Goal: Task Accomplishment & Management: Manage account settings

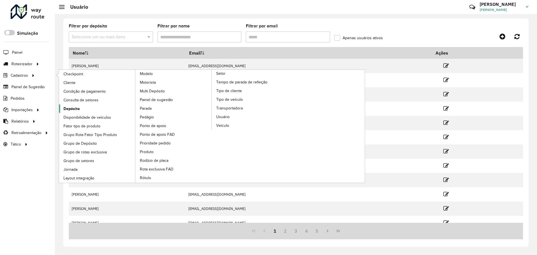
click at [83, 106] on link "Depósito" at bounding box center [97, 108] width 77 height 8
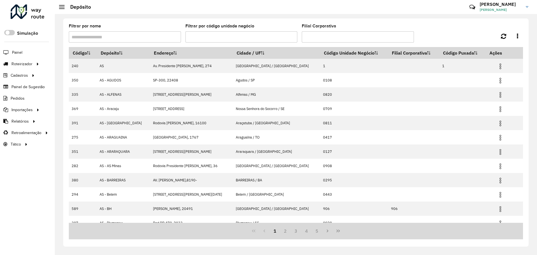
click at [153, 35] on input "Filtrar por nome" at bounding box center [125, 36] width 112 height 11
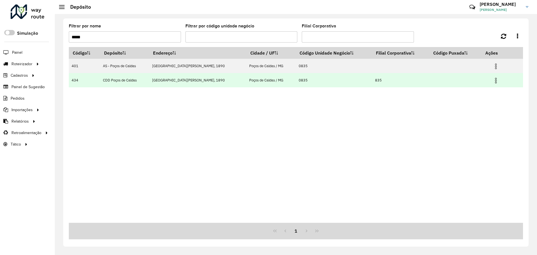
click at [493, 83] on img at bounding box center [496, 80] width 7 height 7
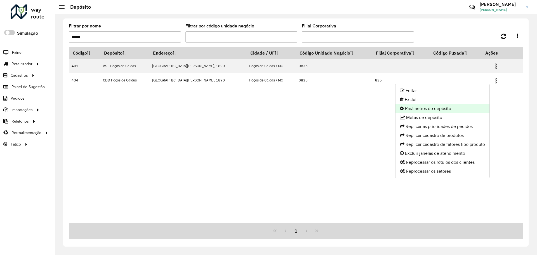
click at [430, 111] on li "Parâmetros do depósito" at bounding box center [443, 108] width 94 height 9
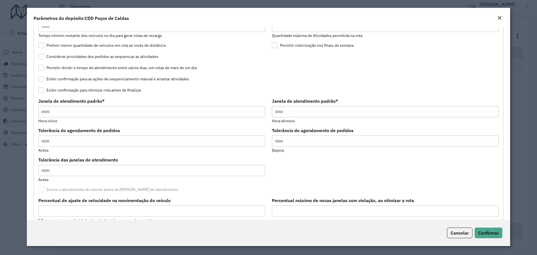
scroll to position [131, 0]
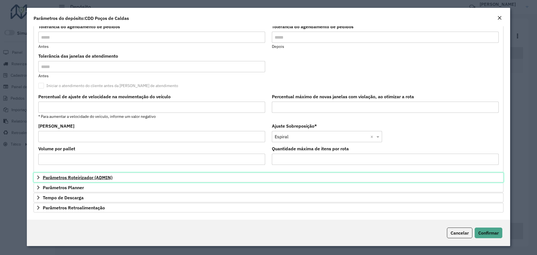
click at [80, 175] on span "Parâmetros Roteirizador (ADMIN)" at bounding box center [78, 177] width 70 height 4
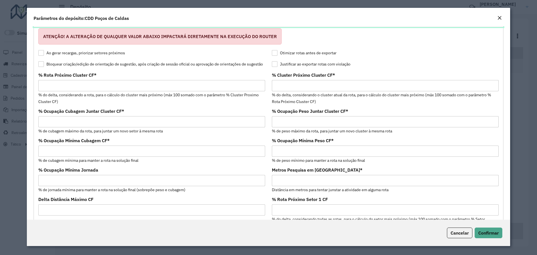
scroll to position [19, 0]
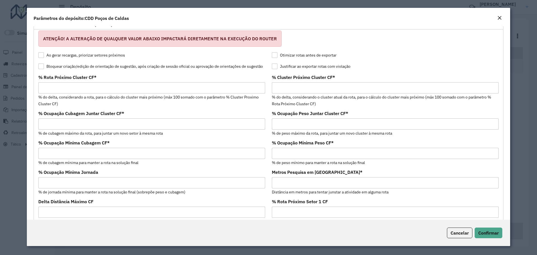
click at [104, 67] on label "Bloquear criação/edição de orientação de sugestão, após criação de sessão ofici…" at bounding box center [150, 67] width 225 height 6
click at [491, 235] on span "Confirmar" at bounding box center [489, 233] width 20 height 6
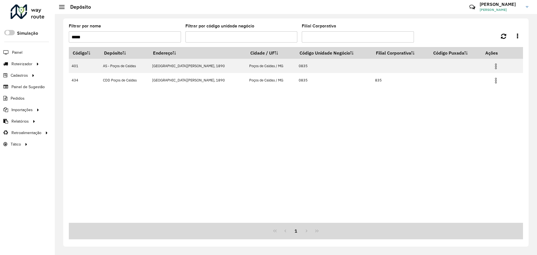
click at [143, 39] on input "*****" at bounding box center [125, 36] width 112 height 11
type input "*"
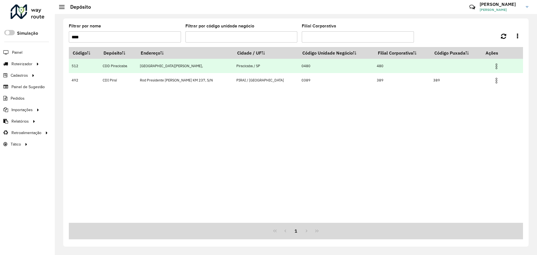
click at [494, 66] on img at bounding box center [497, 66] width 7 height 7
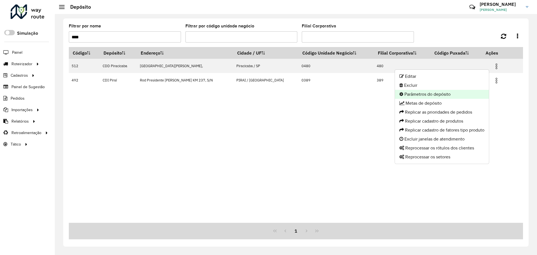
click at [438, 94] on li "Parâmetros do depósito" at bounding box center [442, 94] width 94 height 9
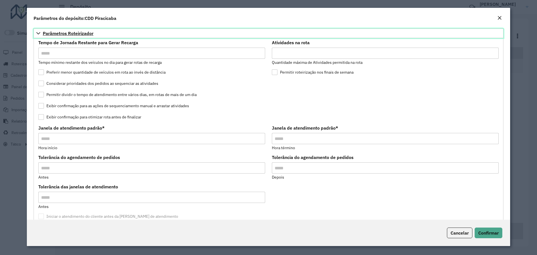
click at [68, 36] on span "Parâmetros Roteirizador" at bounding box center [68, 33] width 51 height 4
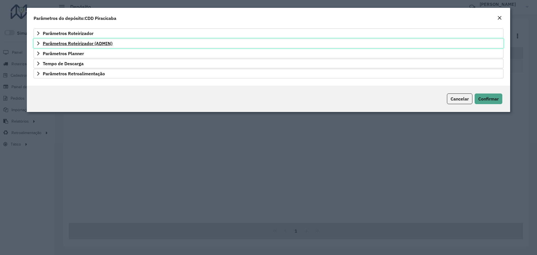
click at [76, 42] on span "Parâmetros Roteirizador (ADMIN)" at bounding box center [78, 43] width 70 height 4
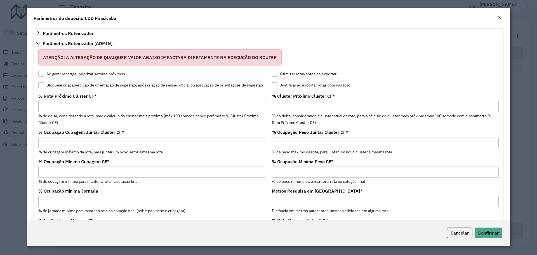
click at [76, 85] on label "Bloquear criação/edição de orientação de sugestão, após criação de sessão ofici…" at bounding box center [150, 85] width 225 height 6
click at [492, 237] on button "Confirmar" at bounding box center [489, 233] width 28 height 11
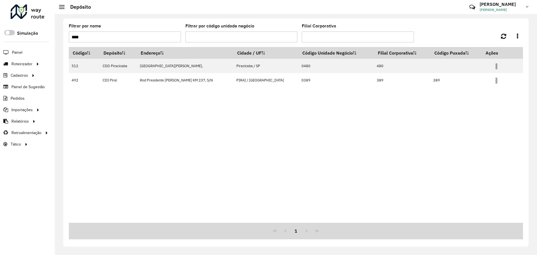
click at [114, 30] on div "Filtrar por nome ****" at bounding box center [125, 33] width 112 height 18
click at [116, 37] on input "****" at bounding box center [125, 36] width 112 height 11
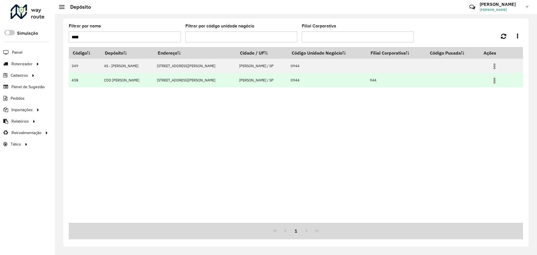
click at [492, 79] on img at bounding box center [495, 80] width 7 height 7
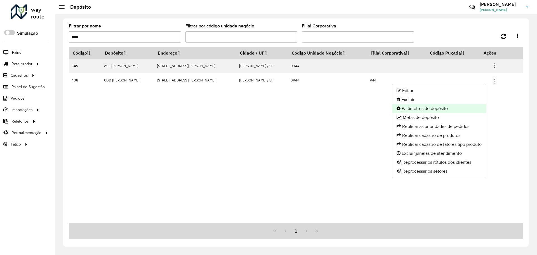
click at [426, 111] on li "Parâmetros do depósito" at bounding box center [439, 108] width 94 height 9
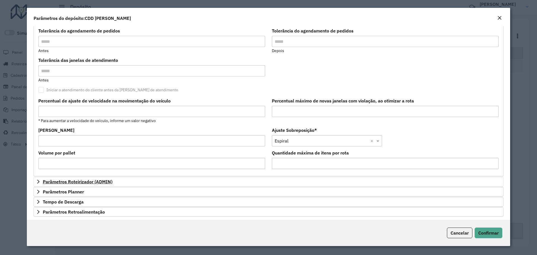
scroll to position [131, 0]
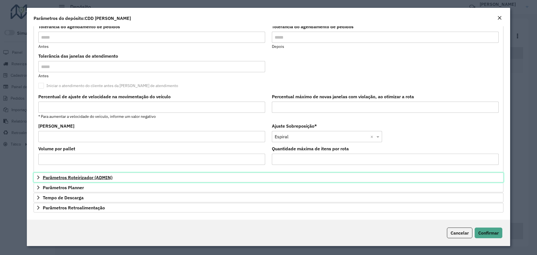
click at [61, 178] on span "Parâmetros Roteirizador (ADMIN)" at bounding box center [78, 177] width 70 height 4
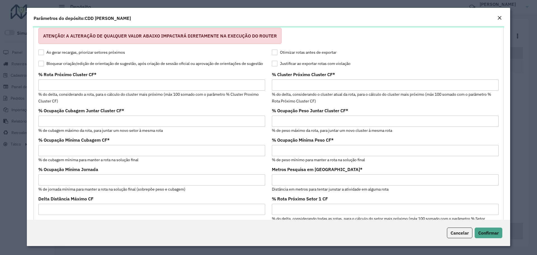
scroll to position [19, 0]
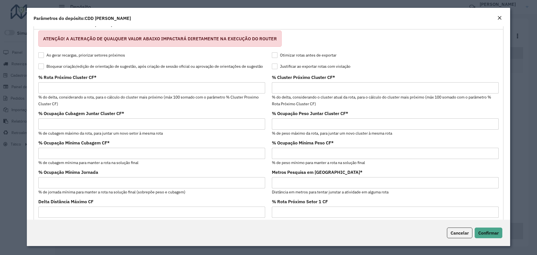
click at [115, 62] on formly-field "Ao gerar recargas, priorizar setores próximos" at bounding box center [152, 58] width 234 height 11
click at [121, 70] on div "Bloquear criação/edição de orientação de sugestão, após criação de sessão ofici…" at bounding box center [151, 67] width 227 height 7
drag, startPoint x: 122, startPoint y: 67, endPoint x: 126, endPoint y: 69, distance: 4.0
click at [122, 67] on label "Bloquear criação/edição de orientação de sugestão, após criação de sessão ofici…" at bounding box center [150, 67] width 225 height 6
drag, startPoint x: 495, startPoint y: 231, endPoint x: 478, endPoint y: 224, distance: 18.1
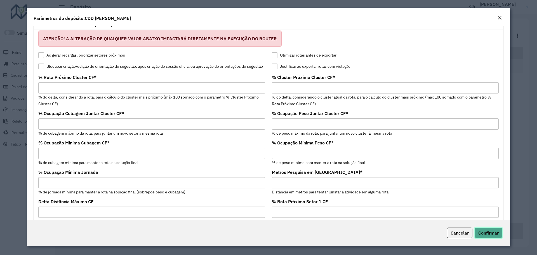
click at [494, 230] on span "Confirmar" at bounding box center [489, 233] width 20 height 6
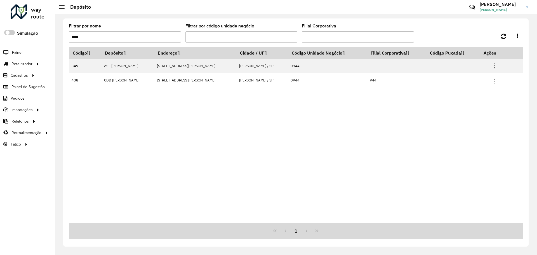
click at [146, 36] on input "****" at bounding box center [125, 36] width 112 height 11
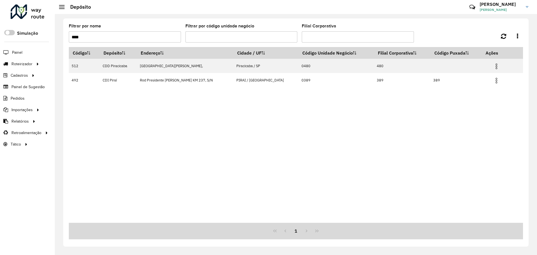
type input "****"
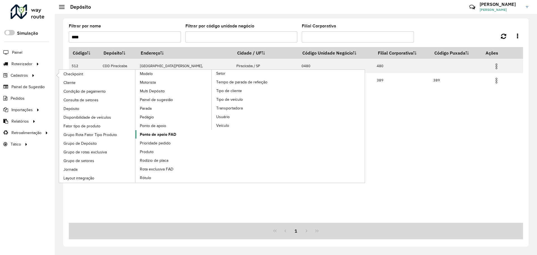
click at [164, 130] on link "Ponto de apoio FAD" at bounding box center [173, 134] width 77 height 8
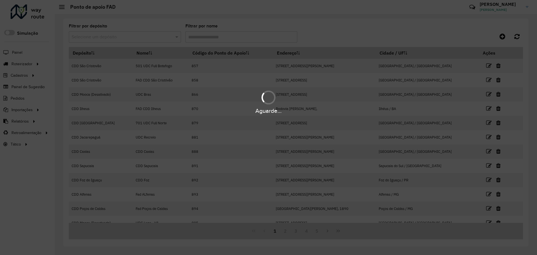
click at [111, 37] on div "Aguarde..." at bounding box center [268, 127] width 537 height 255
click at [116, 36] on input "text" at bounding box center [119, 37] width 95 height 7
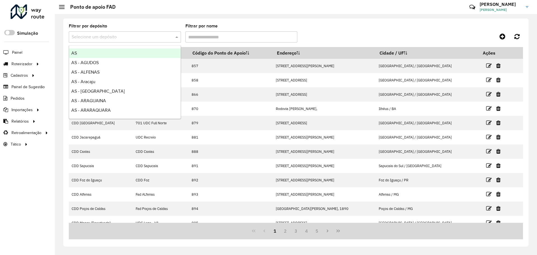
click at [118, 37] on input "text" at bounding box center [119, 37] width 95 height 7
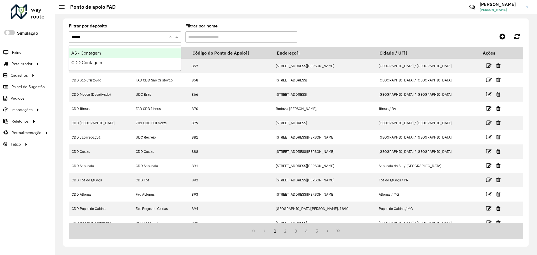
type input "******"
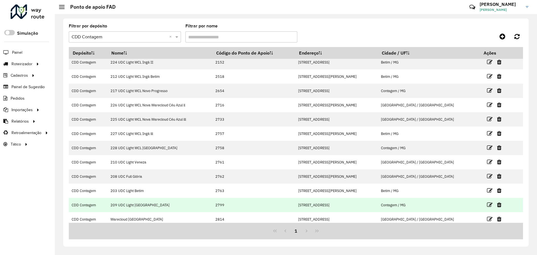
scroll to position [7, 0]
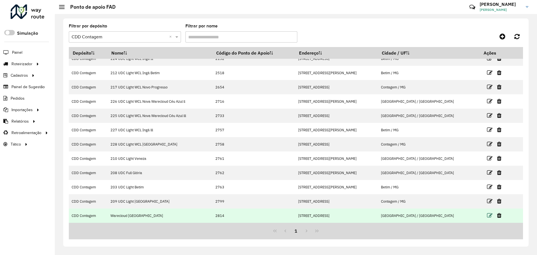
click at [487, 214] on icon at bounding box center [490, 216] width 6 height 6
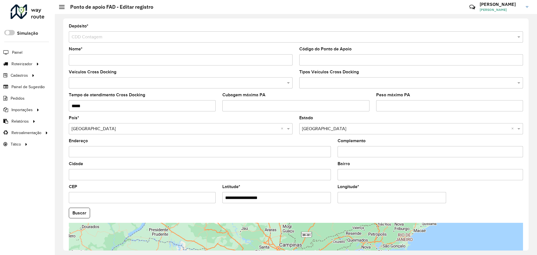
drag, startPoint x: 303, startPoint y: 197, endPoint x: 149, endPoint y: 194, distance: 153.4
click at [149, 194] on formly-group "**********" at bounding box center [296, 211] width 461 height 191
paste input "**********"
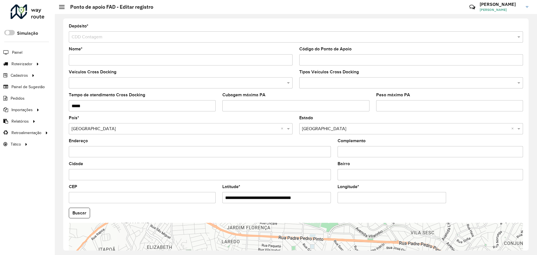
click at [269, 197] on input "**********" at bounding box center [277, 197] width 109 height 11
type input "**********"
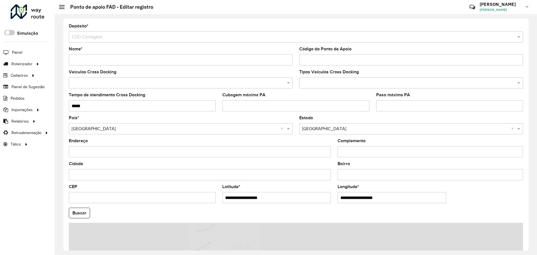
paste input "text"
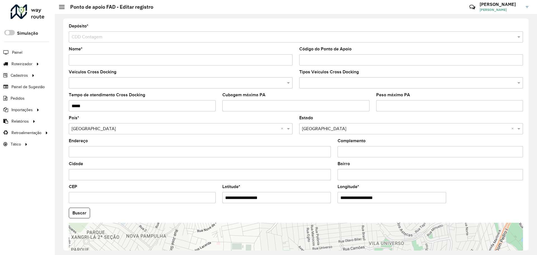
type input "**********"
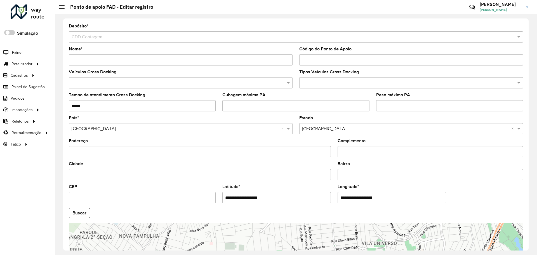
click at [69, 208] on button "Buscar" at bounding box center [79, 213] width 21 height 11
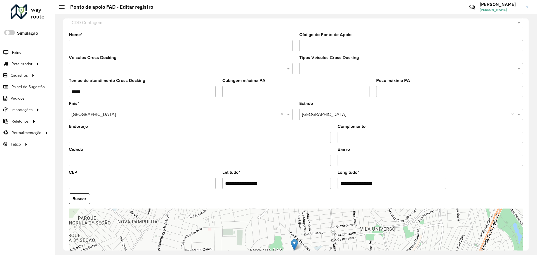
scroll to position [81, 0]
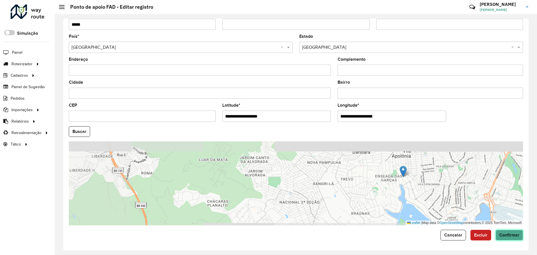
click at [512, 236] on span "Confirmar" at bounding box center [510, 235] width 20 height 5
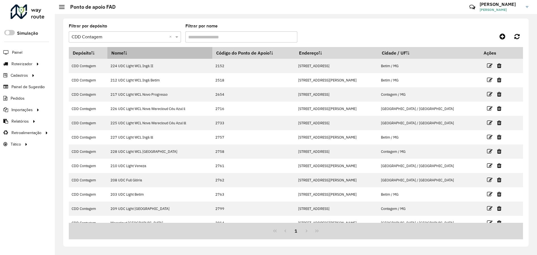
click at [127, 53] on icon at bounding box center [125, 52] width 3 height 3
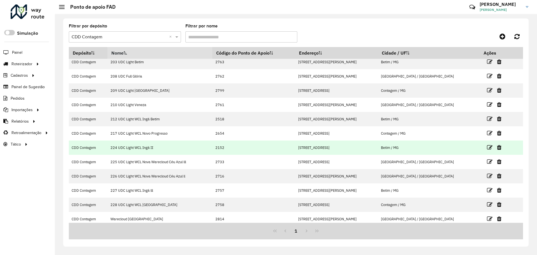
scroll to position [7, 0]
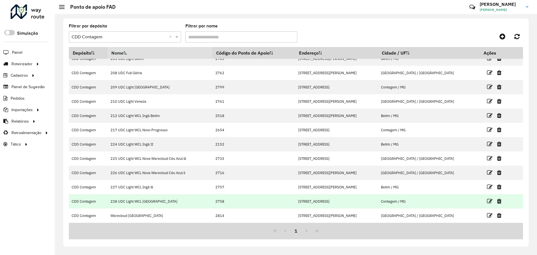
drag, startPoint x: 147, startPoint y: 202, endPoint x: 110, endPoint y: 202, distance: 36.7
click at [110, 202] on tr "CDD Contagem 228 UDC Light WCL Jardim Califórnia 2758 Via Expressa de Contagem,…" at bounding box center [296, 201] width 455 height 14
copy tr "228 UDC Light WCL"
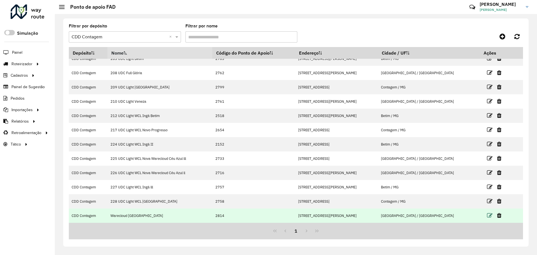
click at [487, 214] on icon at bounding box center [490, 216] width 6 height 6
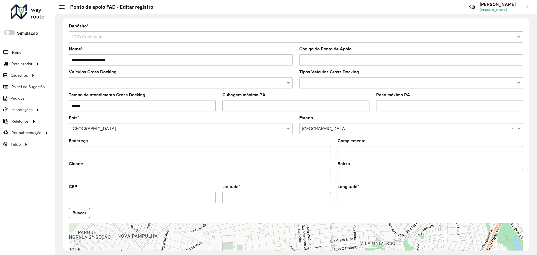
click at [71, 58] on input "**********" at bounding box center [181, 59] width 224 height 11
paste input "**********"
drag, startPoint x: 81, startPoint y: 59, endPoint x: 37, endPoint y: 56, distance: 44.8
click at [37, 56] on div "Roteirizador AmbevTech Simulação Painel Roteirizador Entregas Cadastros Checkpo…" at bounding box center [268, 127] width 537 height 255
click at [78, 60] on input "**********" at bounding box center [181, 59] width 224 height 11
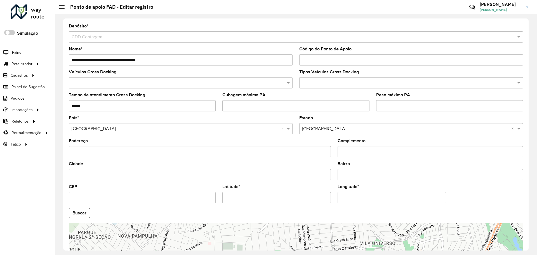
click at [124, 63] on input "**********" at bounding box center [181, 59] width 224 height 11
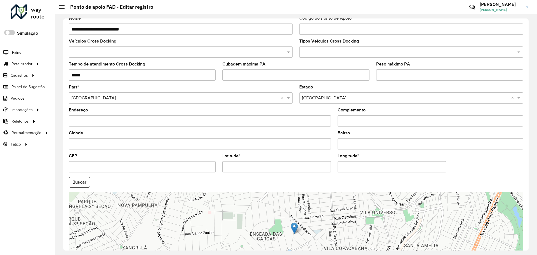
scroll to position [81, 0]
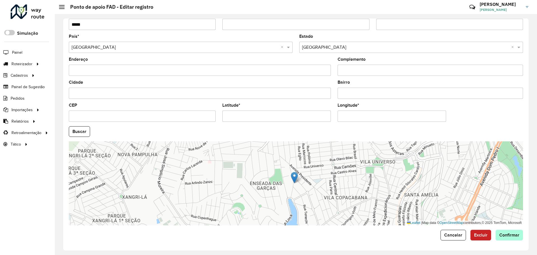
type input "**********"
click at [510, 236] on span "Confirmar" at bounding box center [510, 235] width 20 height 5
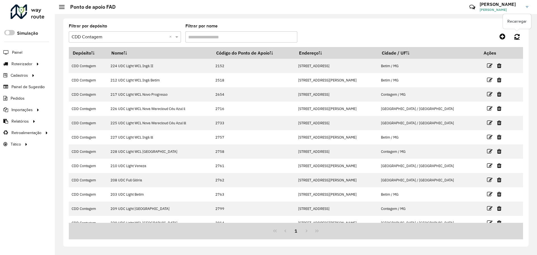
click at [515, 36] on icon at bounding box center [517, 36] width 5 height 6
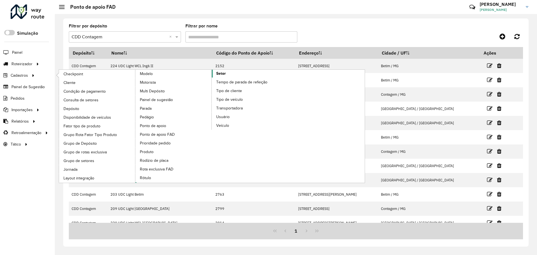
click at [226, 74] on link "Setor" at bounding box center [211, 126] width 153 height 113
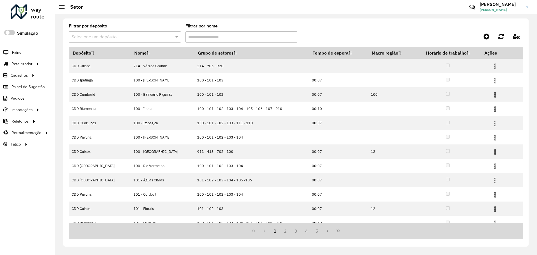
click at [121, 35] on input "text" at bounding box center [119, 37] width 95 height 7
type input "******"
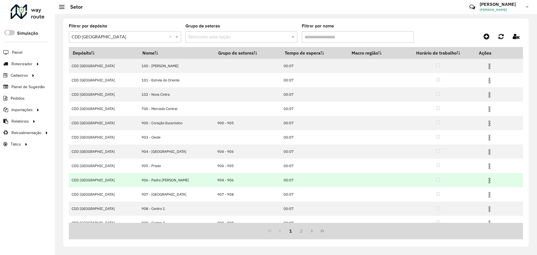
scroll to position [7, 0]
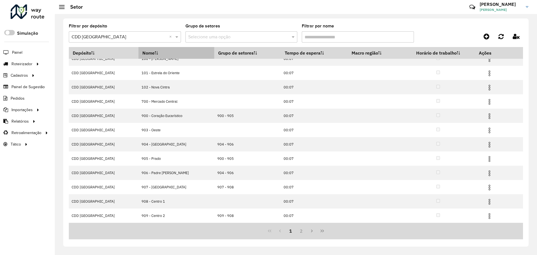
click at [145, 56] on th "Nome" at bounding box center [177, 53] width 76 height 12
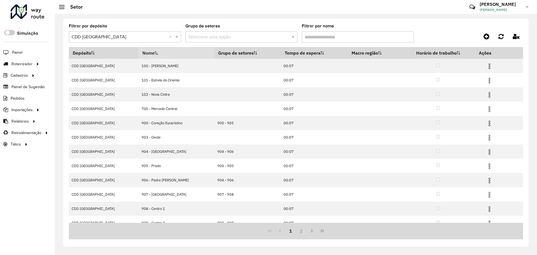
click at [157, 55] on th "Nome" at bounding box center [177, 53] width 76 height 12
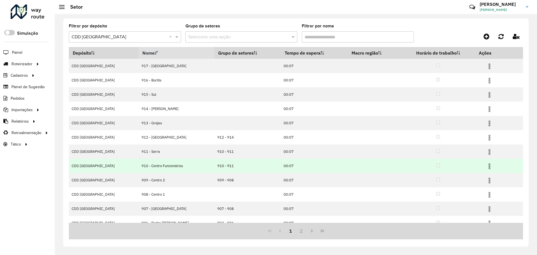
scroll to position [7, 0]
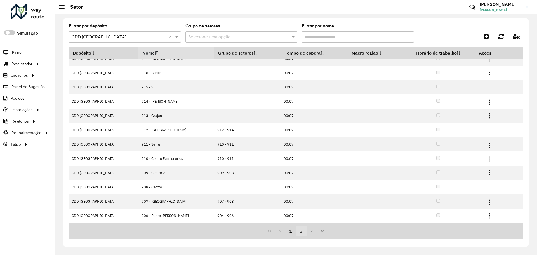
click at [301, 233] on button "2" at bounding box center [301, 231] width 11 height 11
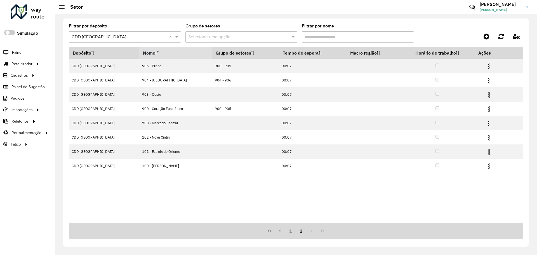
click at [156, 47] on th "Nome" at bounding box center [175, 53] width 73 height 12
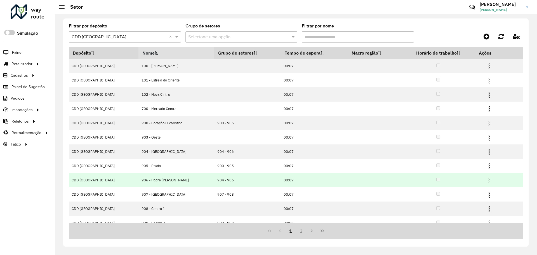
click at [487, 181] on img at bounding box center [490, 180] width 7 height 7
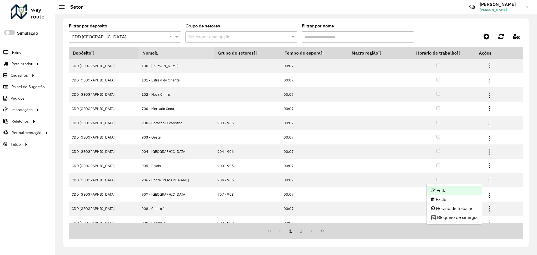
click at [453, 192] on li "Editar" at bounding box center [454, 190] width 55 height 9
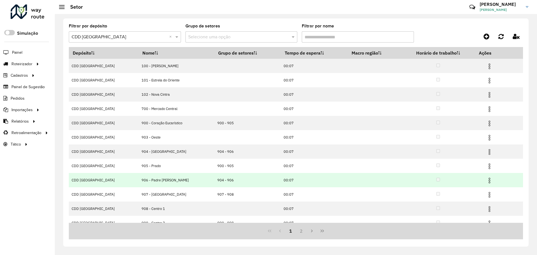
scroll to position [7, 0]
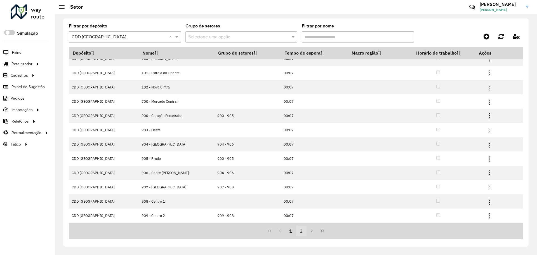
click at [305, 229] on button "2" at bounding box center [301, 231] width 11 height 11
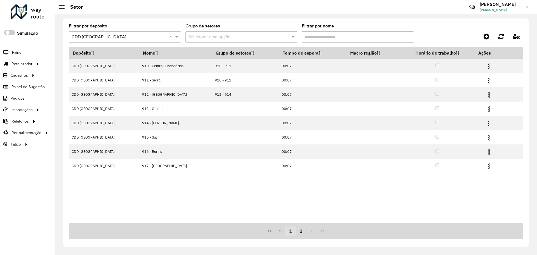
click at [292, 235] on button "1" at bounding box center [291, 231] width 11 height 11
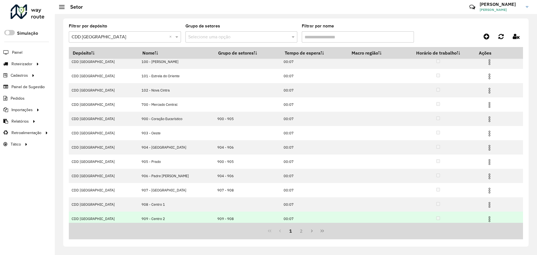
scroll to position [7, 0]
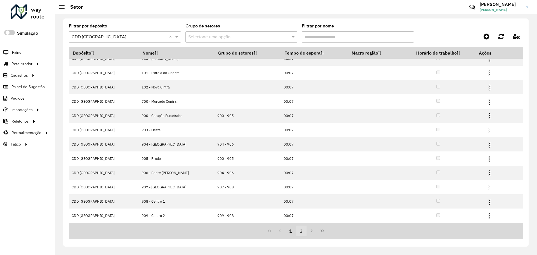
click at [303, 233] on button "2" at bounding box center [301, 231] width 11 height 11
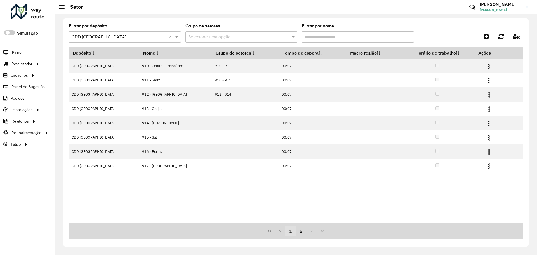
click at [287, 231] on button "1" at bounding box center [291, 231] width 11 height 11
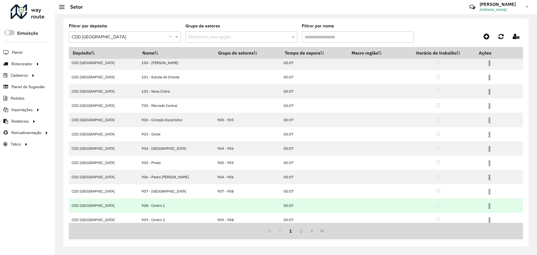
scroll to position [7, 0]
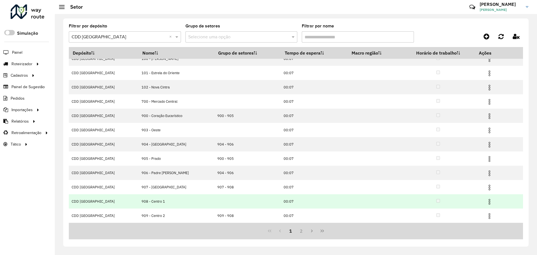
click at [487, 202] on img at bounding box center [490, 201] width 7 height 7
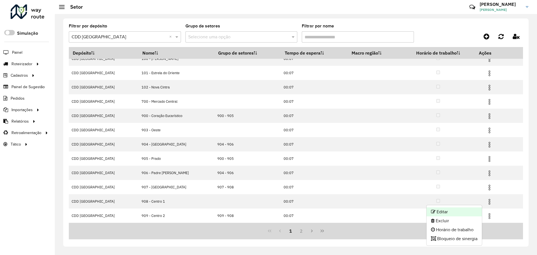
click at [439, 214] on li "Editar" at bounding box center [454, 211] width 55 height 9
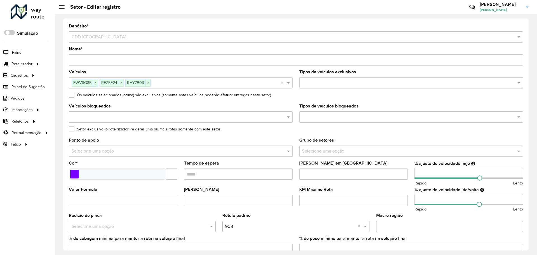
click at [433, 200] on input "number" at bounding box center [469, 199] width 109 height 11
type input "***"
click at [459, 210] on div "Rápido Lento" at bounding box center [469, 209] width 109 height 6
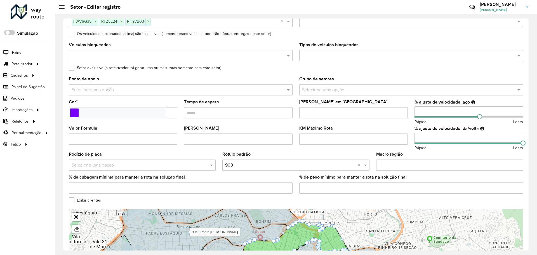
scroll to position [129, 0]
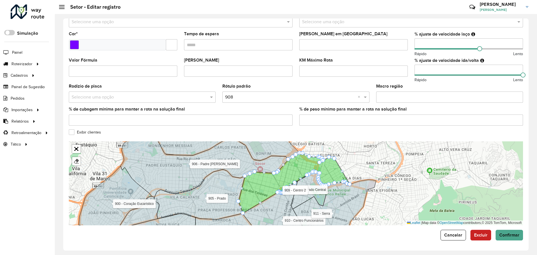
click at [511, 230] on form "Depósito * Selecione um depósito × CDD Belo Horizonte Nome * Veículos FWV6G35 ×…" at bounding box center [296, 68] width 455 height 346
click at [513, 236] on span "Confirmar" at bounding box center [510, 235] width 20 height 5
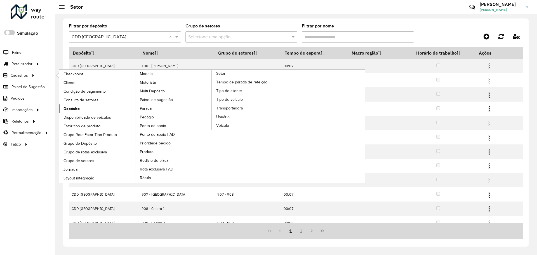
click at [81, 106] on link "Depósito" at bounding box center [97, 108] width 77 height 8
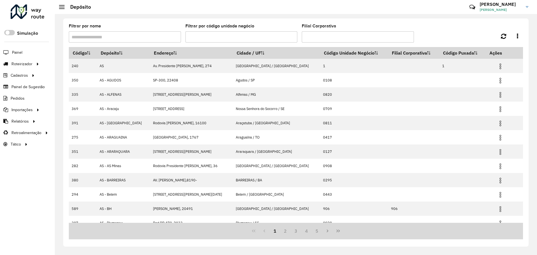
click at [177, 36] on input "Filtrar por nome" at bounding box center [125, 36] width 112 height 11
click at [157, 39] on input "Filtrar por nome" at bounding box center [125, 36] width 112 height 11
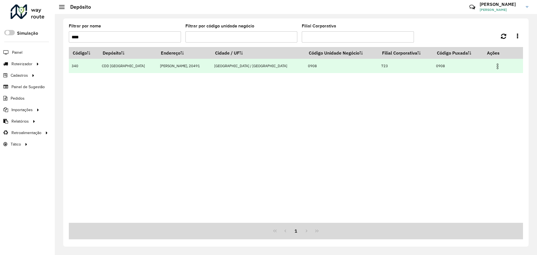
type input "****"
click at [497, 66] on img at bounding box center [498, 66] width 7 height 7
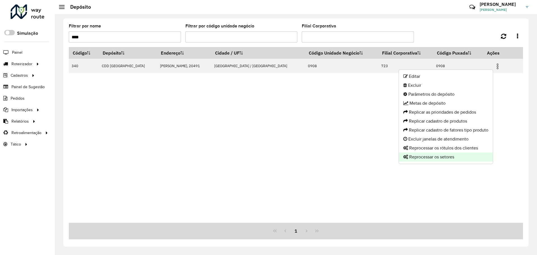
click at [461, 155] on li "Reprocessar os setores" at bounding box center [446, 157] width 94 height 9
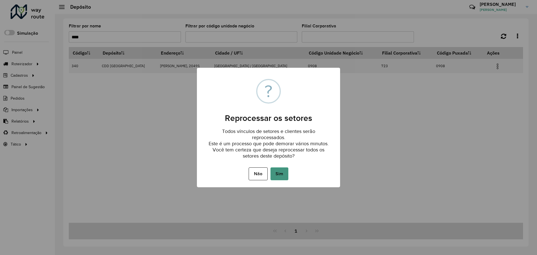
click at [284, 170] on button "Sim" at bounding box center [280, 173] width 18 height 13
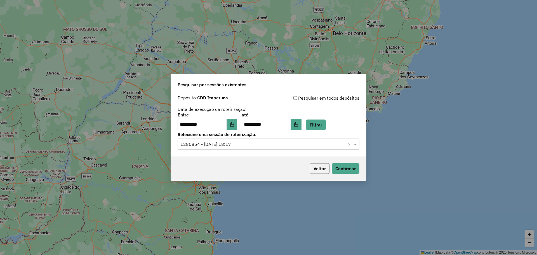
click at [324, 170] on button "Voltar" at bounding box center [320, 168] width 20 height 11
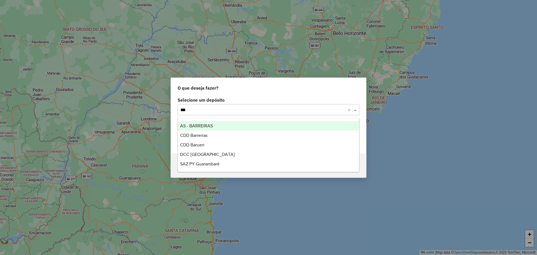
type input "****"
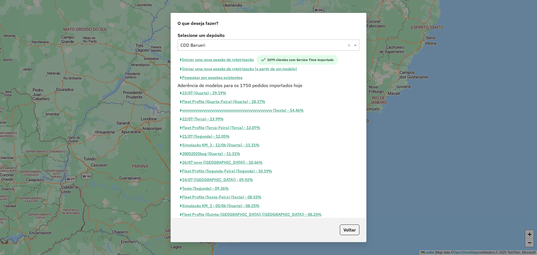
click at [263, 46] on input "text" at bounding box center [263, 45] width 165 height 7
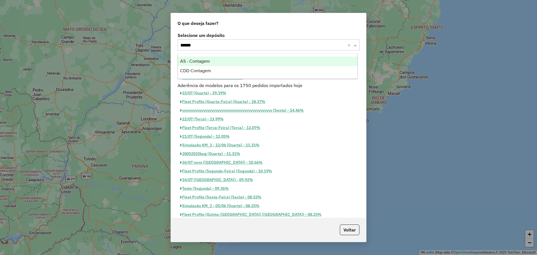
type input "*******"
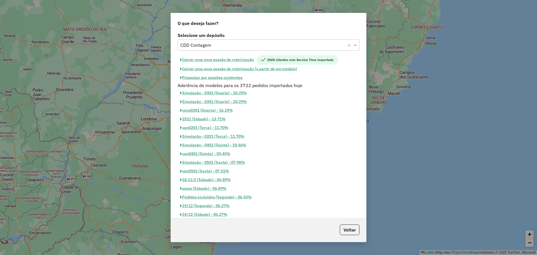
click at [226, 79] on button "Pesquisar por sessões existentes" at bounding box center [211, 77] width 67 height 9
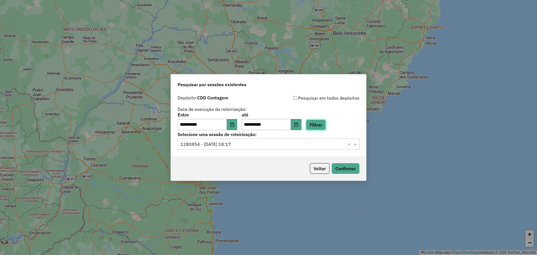
click at [325, 125] on button "Filtrar" at bounding box center [316, 125] width 20 height 11
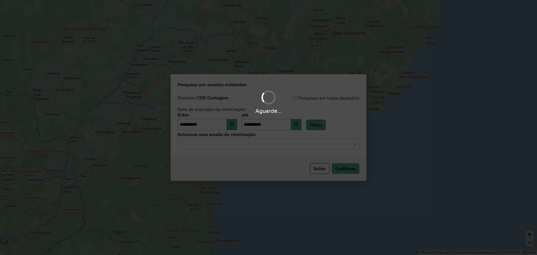
click at [285, 148] on div "Aguarde..." at bounding box center [268, 127] width 537 height 255
click at [268, 142] on input "text" at bounding box center [263, 144] width 165 height 7
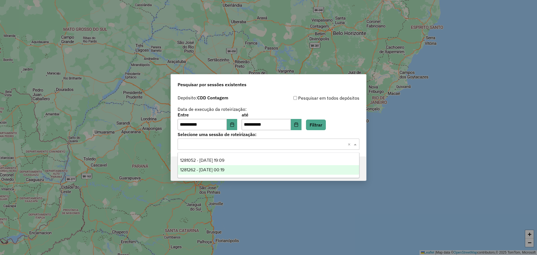
drag, startPoint x: 247, startPoint y: 170, endPoint x: 253, endPoint y: 167, distance: 6.3
click at [253, 167] on div "1281262 - 23/09/2025 00:19" at bounding box center [268, 170] width 181 height 10
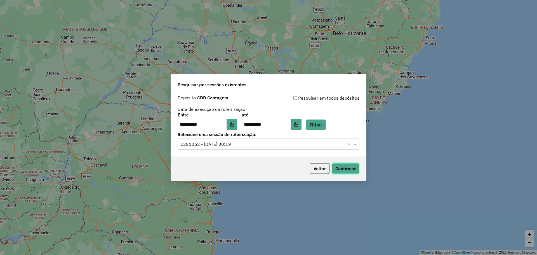
click at [345, 169] on button "Confirmar" at bounding box center [346, 168] width 28 height 11
click at [310, 149] on div "Selecione uma sessão × 1281262 - 23/09/2025 00:19 ×" at bounding box center [269, 144] width 182 height 11
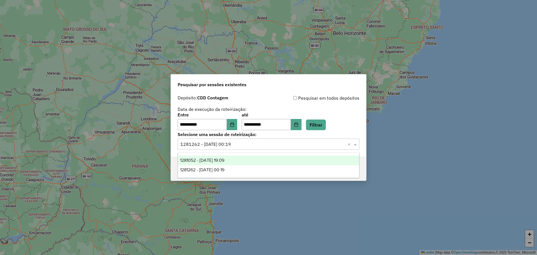
click at [265, 158] on div "1281052 - 23/09/2025 19:09" at bounding box center [268, 161] width 181 height 10
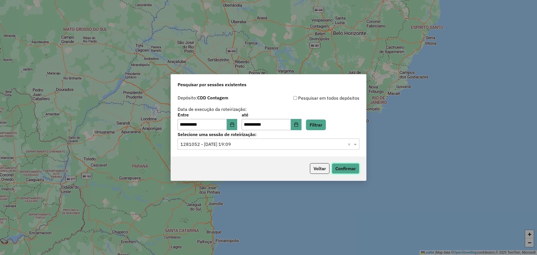
click at [349, 169] on button "Confirmar" at bounding box center [346, 168] width 28 height 11
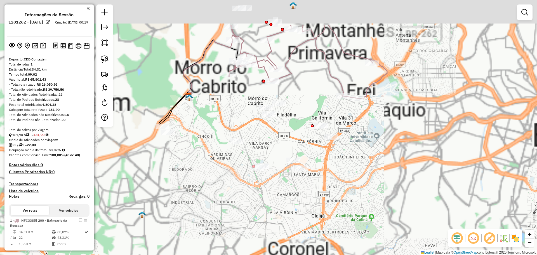
drag, startPoint x: 257, startPoint y: 118, endPoint x: 353, endPoint y: 168, distance: 108.3
click at [353, 168] on div "Janela de atendimento Grade de atendimento Capacidade Transportadoras Veículos …" at bounding box center [268, 127] width 537 height 255
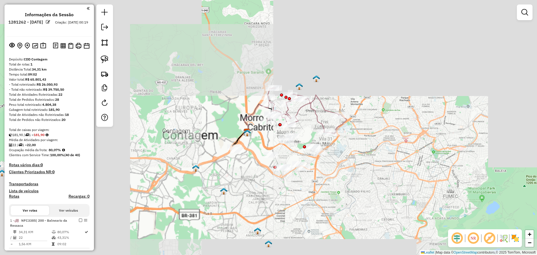
drag, startPoint x: 218, startPoint y: 179, endPoint x: 247, endPoint y: 190, distance: 30.6
click at [247, 190] on div "Janela de atendimento Grade de atendimento Capacidade Transportadoras Veículos …" at bounding box center [268, 127] width 537 height 255
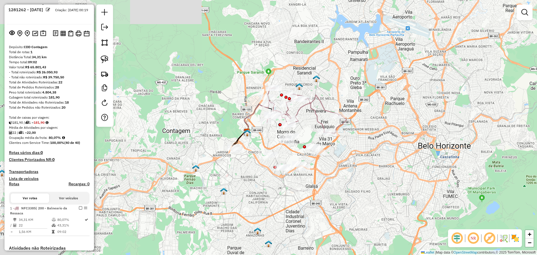
scroll to position [84, 0]
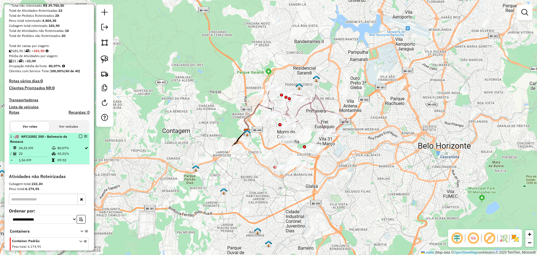
click at [64, 149] on td "80,07%" at bounding box center [70, 148] width 27 height 6
select select "**********"
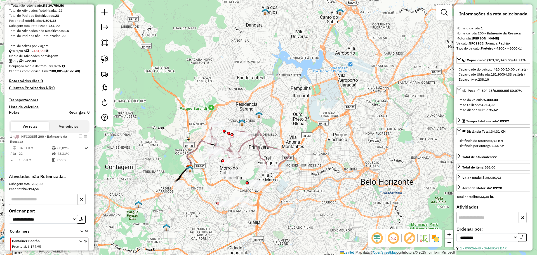
drag, startPoint x: 197, startPoint y: 210, endPoint x: 213, endPoint y: 172, distance: 41.6
click at [213, 172] on div "Janela de atendimento Grade de atendimento Capacidade Transportadoras Veículos …" at bounding box center [268, 127] width 537 height 255
drag, startPoint x: 109, startPoint y: 58, endPoint x: 119, endPoint y: 66, distance: 12.4
click at [109, 58] on link at bounding box center [105, 59] width 12 height 12
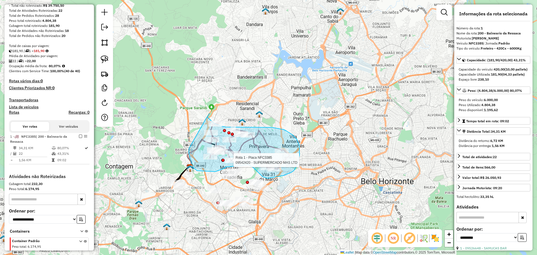
drag, startPoint x: 210, startPoint y: 113, endPoint x: 197, endPoint y: 110, distance: 13.3
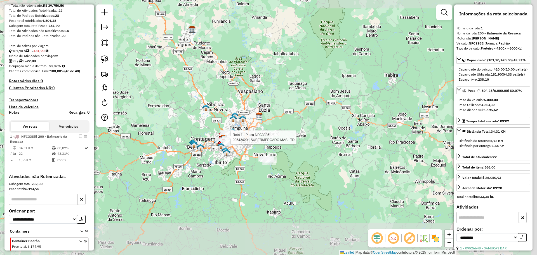
drag, startPoint x: 279, startPoint y: 196, endPoint x: 242, endPoint y: 166, distance: 47.8
click at [242, 162] on div "Rota 1 - Placa NFC3385 09542420 - SUPERMERCADO MAS LTD Janela de atendimento Gr…" at bounding box center [268, 127] width 537 height 255
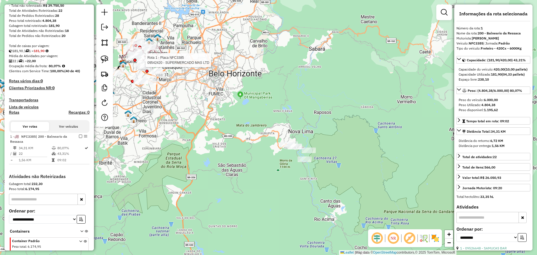
drag, startPoint x: 335, startPoint y: 100, endPoint x: 284, endPoint y: 111, distance: 52.2
click at [300, 120] on div "Rota 1 - Placa NFC3385 09542420 - SUPERMERCADO MAS LTD Janela de atendimento Gr…" at bounding box center [268, 127] width 537 height 255
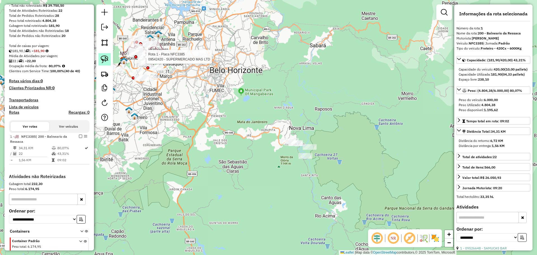
click at [100, 61] on link at bounding box center [105, 59] width 12 height 12
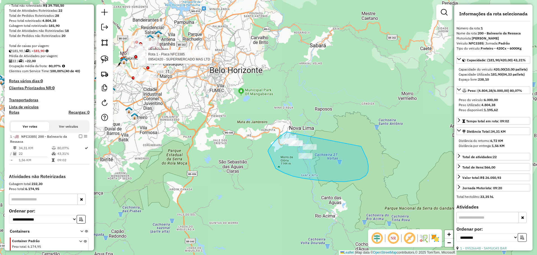
drag, startPoint x: 287, startPoint y: 132, endPoint x: 344, endPoint y: 128, distance: 57.8
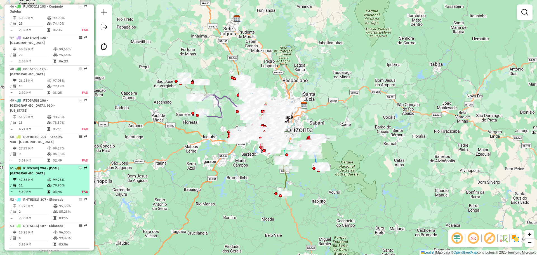
scroll to position [1987, 0]
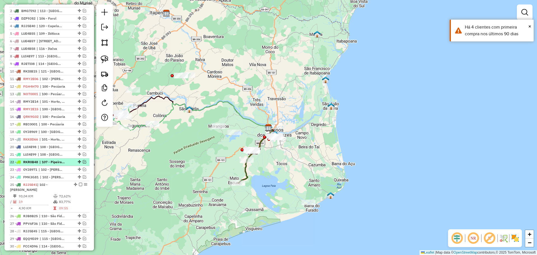
scroll to position [336, 0]
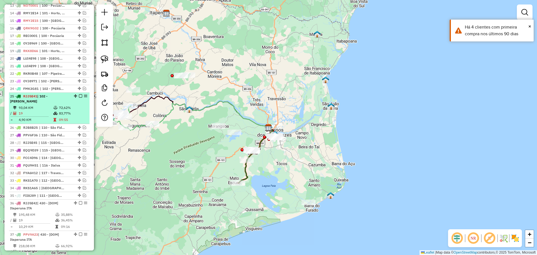
click at [69, 113] on td "83,77%" at bounding box center [73, 114] width 28 height 6
select select "**********"
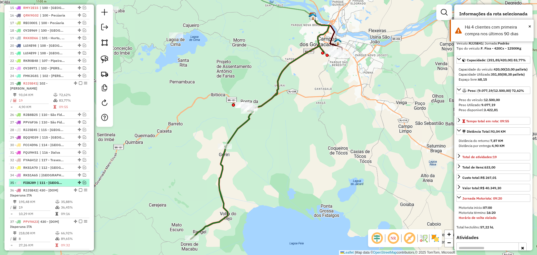
scroll to position [392, 0]
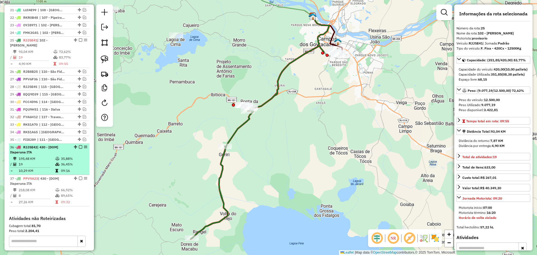
click at [46, 159] on td "195,48 KM" at bounding box center [36, 159] width 37 height 6
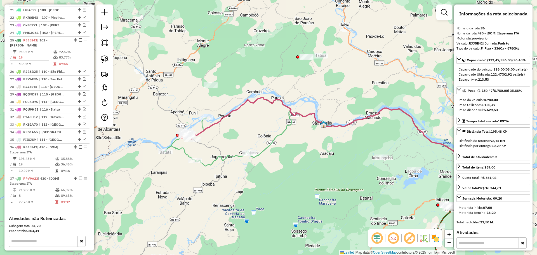
drag, startPoint x: 207, startPoint y: 197, endPoint x: 248, endPoint y: 198, distance: 41.7
click at [248, 198] on div "Janela de atendimento Grade de atendimento Capacidade Transportadoras Veículos …" at bounding box center [268, 127] width 537 height 255
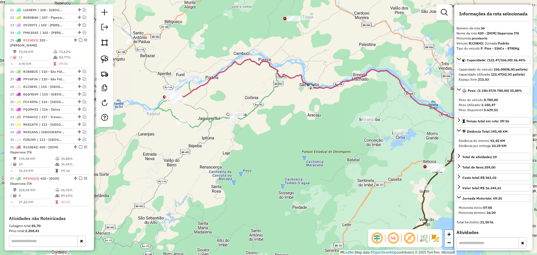
drag, startPoint x: 233, startPoint y: 183, endPoint x: 189, endPoint y: 163, distance: 48.5
click at [227, 165] on div "Janela de atendimento Grade de atendimento Capacidade Transportadoras Veículos …" at bounding box center [268, 127] width 537 height 255
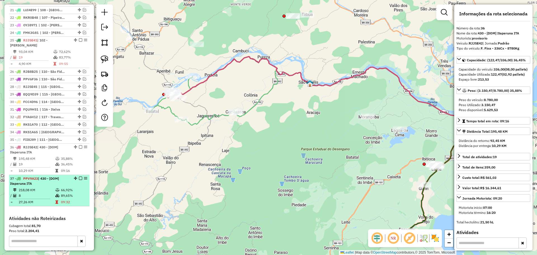
click at [57, 180] on span "| 430 - [DOM] Itaperuna ITA" at bounding box center [34, 180] width 49 height 9
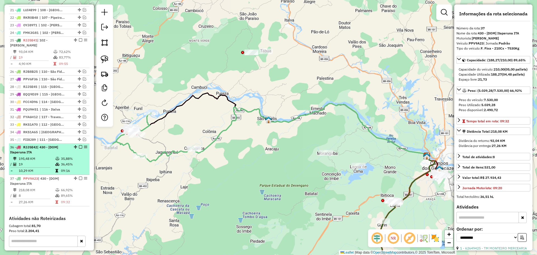
click at [50, 158] on td "195,48 KM" at bounding box center [36, 159] width 37 height 6
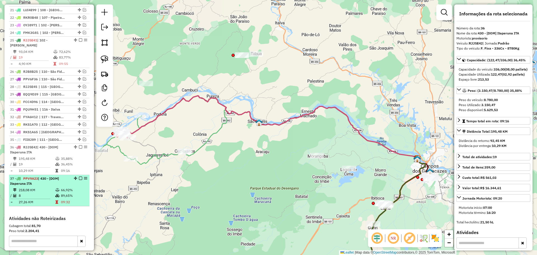
click at [52, 180] on span "| 430 - [DOM] Itaperuna ITA" at bounding box center [34, 180] width 49 height 9
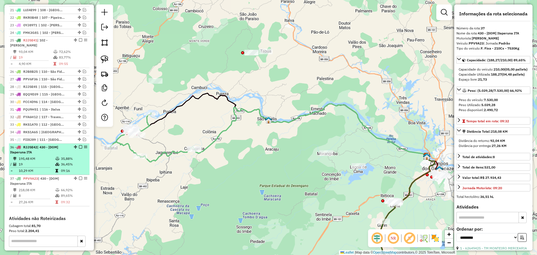
click at [58, 159] on icon at bounding box center [57, 158] width 4 height 3
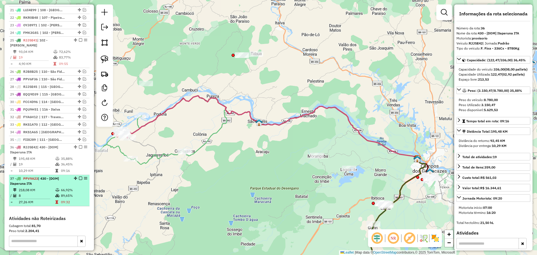
click at [55, 188] on td at bounding box center [58, 190] width 6 height 6
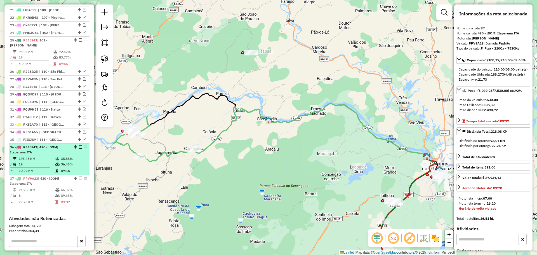
click at [47, 162] on td "19" at bounding box center [36, 165] width 37 height 6
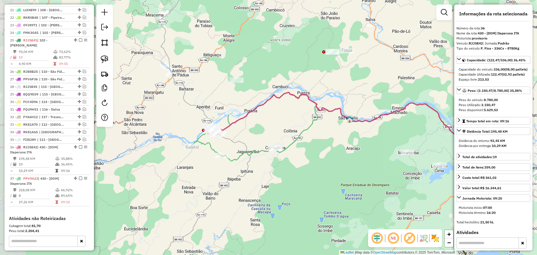
drag, startPoint x: 124, startPoint y: 202, endPoint x: 214, endPoint y: 199, distance: 89.6
click at [214, 199] on div "Janela de atendimento Grade de atendimento Capacidade Transportadoras Veículos …" at bounding box center [268, 127] width 537 height 255
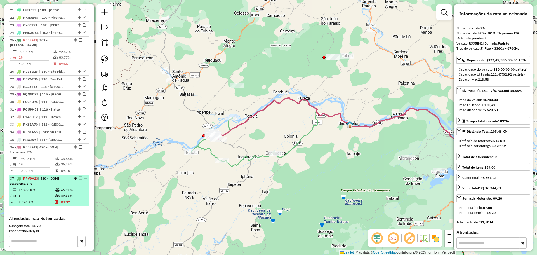
click at [56, 185] on div "37 - PPV9A23 | 430 - [DOM] Itaperuna ITA" at bounding box center [39, 181] width 59 height 10
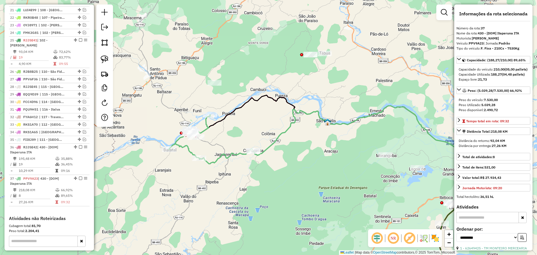
drag, startPoint x: 169, startPoint y: 181, endPoint x: 203, endPoint y: 186, distance: 34.8
click at [203, 186] on div "Janela de atendimento Grade de atendimento Capacidade Transportadoras Veículos …" at bounding box center [268, 127] width 537 height 255
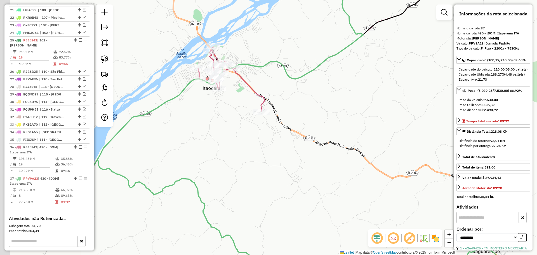
drag, startPoint x: 170, startPoint y: 147, endPoint x: 257, endPoint y: 159, distance: 87.6
click at [257, 159] on div "Janela de atendimento Grade de atendimento Capacidade Transportadoras Veículos …" at bounding box center [268, 127] width 537 height 255
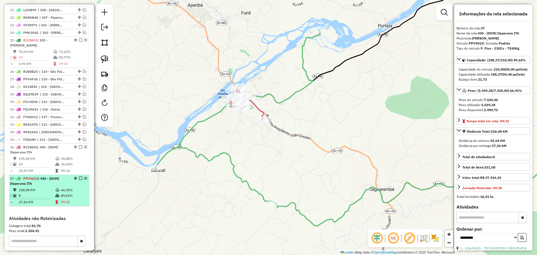
drag, startPoint x: 49, startPoint y: 154, endPoint x: 61, endPoint y: 177, distance: 25.7
click at [49, 154] on div "36 - RJJ5E42 | 430 - [DOM] Itaperuna ITA" at bounding box center [39, 150] width 59 height 10
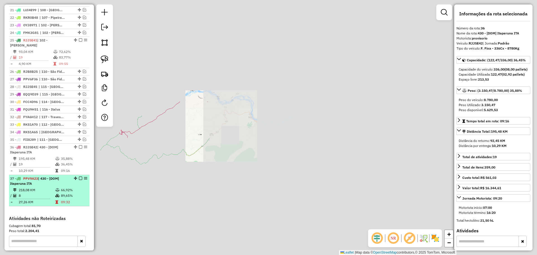
click at [62, 187] on td "66,92%" at bounding box center [74, 190] width 27 height 6
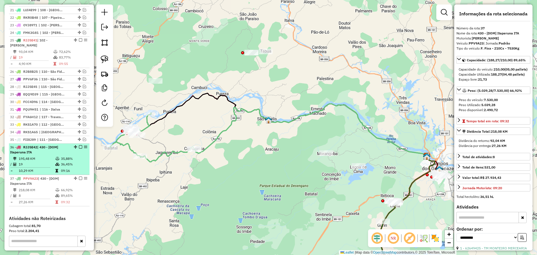
click at [58, 158] on icon at bounding box center [57, 158] width 4 height 3
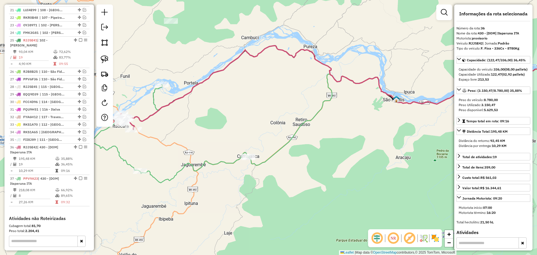
drag, startPoint x: 156, startPoint y: 151, endPoint x: 263, endPoint y: 143, distance: 107.0
click at [276, 147] on div "Janela de atendimento Grade de atendimento Capacidade Transportadoras Veículos …" at bounding box center [268, 127] width 537 height 255
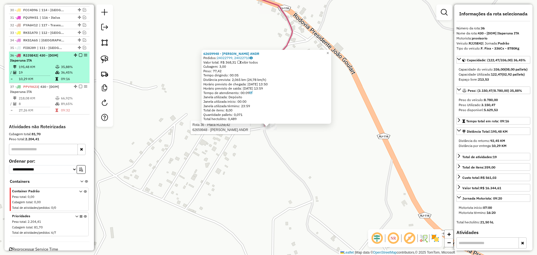
scroll to position [470, 0]
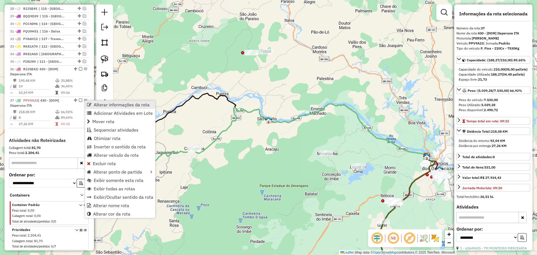
click at [99, 105] on span "Alterar informações da rota" at bounding box center [122, 104] width 56 height 4
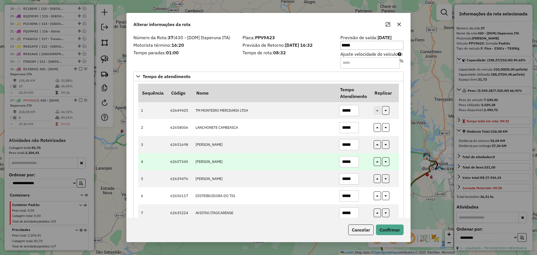
click at [310, 156] on td "MARLY BARBOSA CAMARA" at bounding box center [265, 161] width 144 height 17
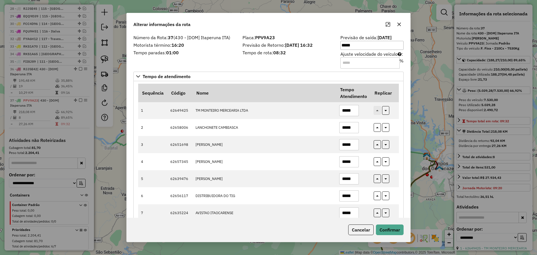
click at [349, 64] on input "Ajuste velocidade do veículo : %" at bounding box center [370, 62] width 59 height 11
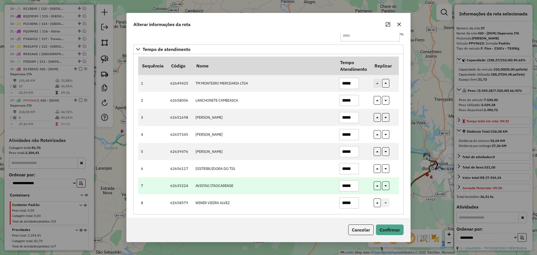
scroll to position [31, 0]
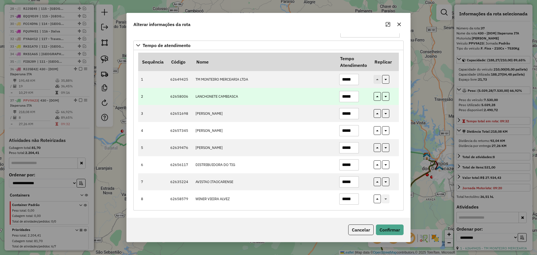
click at [349, 97] on input "*****" at bounding box center [350, 96] width 20 height 11
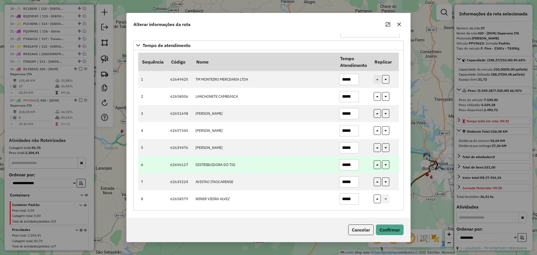
type input "*****"
click at [350, 167] on input "*****" at bounding box center [350, 164] width 20 height 11
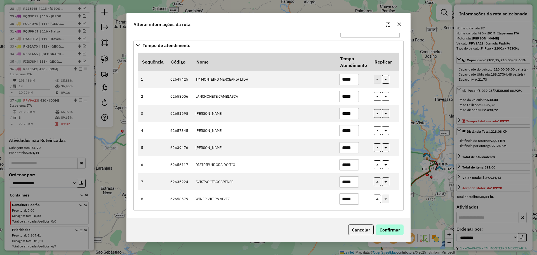
type input "*****"
click at [393, 228] on button "Confirmar" at bounding box center [390, 229] width 28 height 11
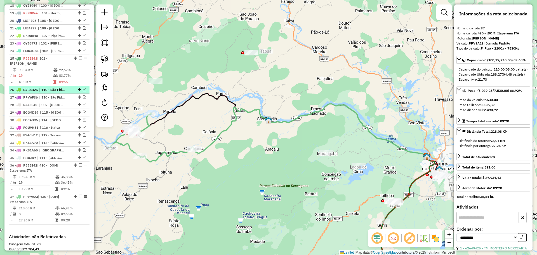
scroll to position [358, 0]
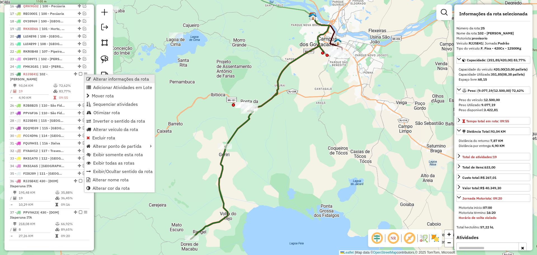
click at [89, 78] on span "Alterar informações da rota" at bounding box center [88, 79] width 4 height 4
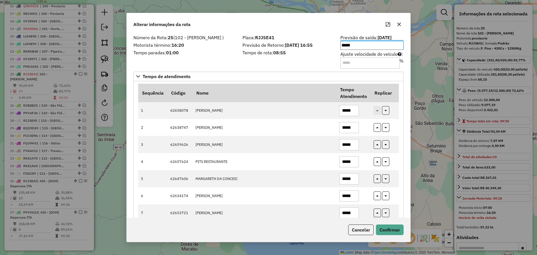
click at [381, 65] on input "Ajuste velocidade do veículo : %" at bounding box center [370, 62] width 59 height 11
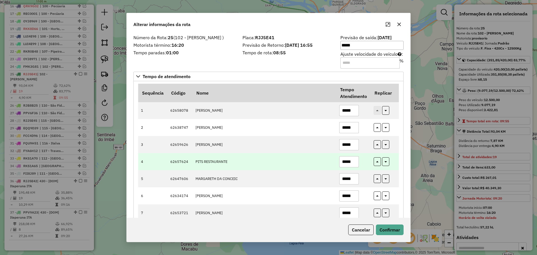
type input "**"
click at [322, 165] on td "PITS RESTAURANTE" at bounding box center [265, 161] width 144 height 17
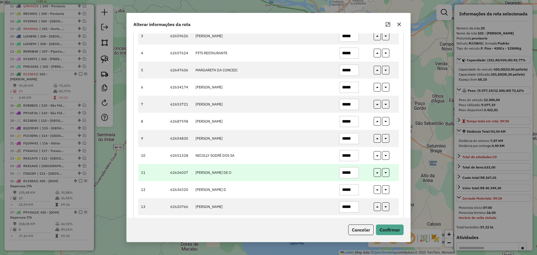
scroll to position [112, 0]
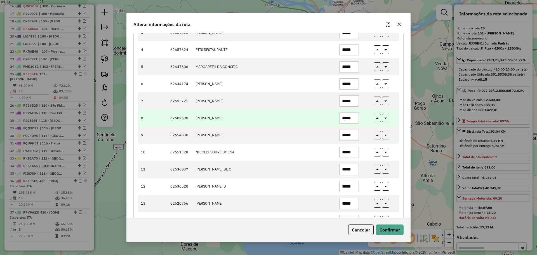
click at [349, 118] on input "*****" at bounding box center [350, 118] width 20 height 11
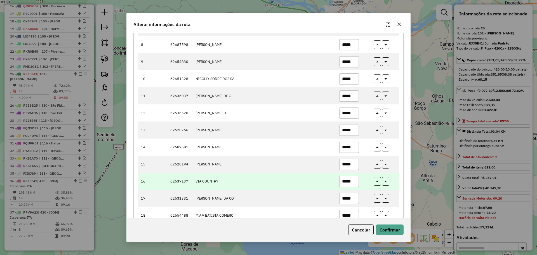
scroll to position [219, 0]
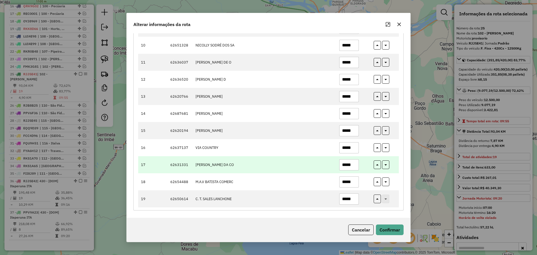
type input "*****"
click at [351, 163] on input "*****" at bounding box center [350, 164] width 20 height 11
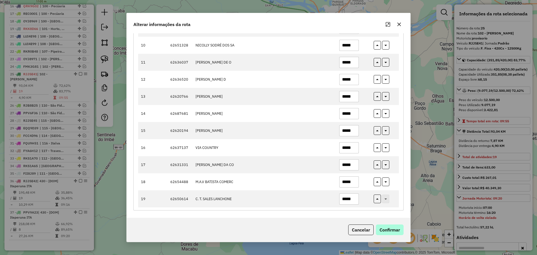
type input "*****"
click at [389, 232] on button "Confirmar" at bounding box center [390, 229] width 28 height 11
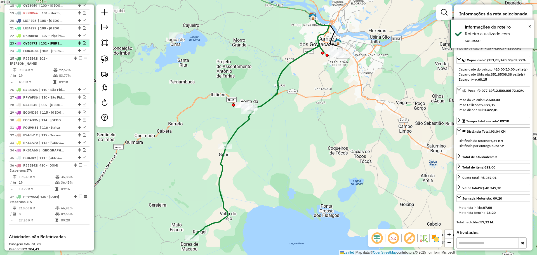
scroll to position [368, 0]
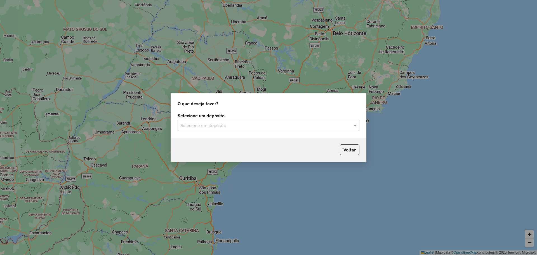
click at [205, 121] on div "Selecione um depósito" at bounding box center [269, 125] width 182 height 11
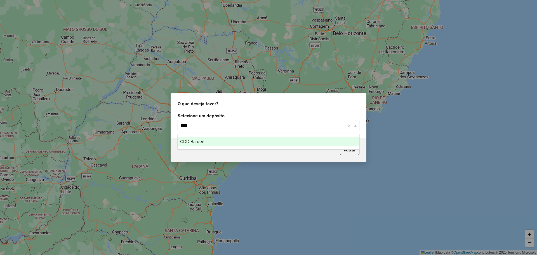
type input "*****"
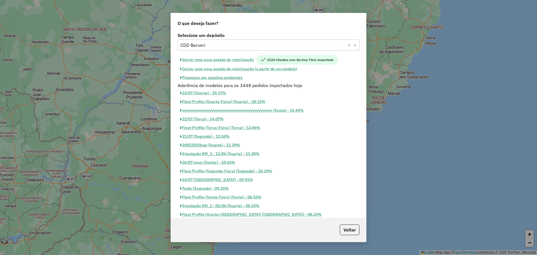
click at [221, 77] on button "Pesquisar por sessões existentes" at bounding box center [211, 77] width 67 height 9
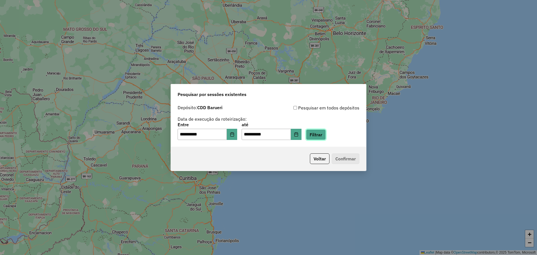
drag, startPoint x: 330, startPoint y: 135, endPoint x: 242, endPoint y: 130, distance: 87.8
click at [241, 131] on div "**********" at bounding box center [269, 131] width 182 height 17
click at [238, 132] on button "Choose Date" at bounding box center [232, 134] width 11 height 11
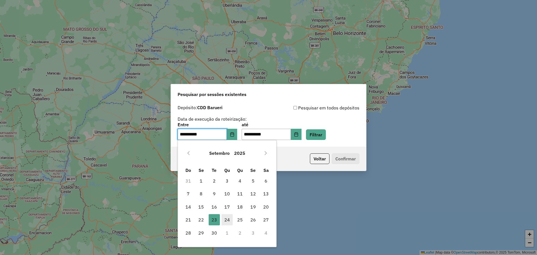
click at [227, 217] on span "24" at bounding box center [227, 219] width 11 height 11
type input "**********"
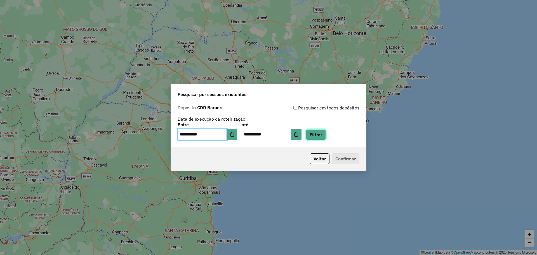
click at [324, 132] on button "Filtrar" at bounding box center [316, 134] width 20 height 11
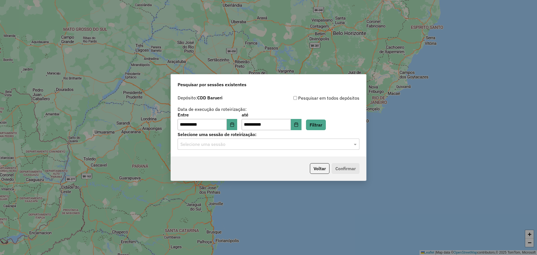
click at [295, 146] on input "text" at bounding box center [263, 144] width 165 height 7
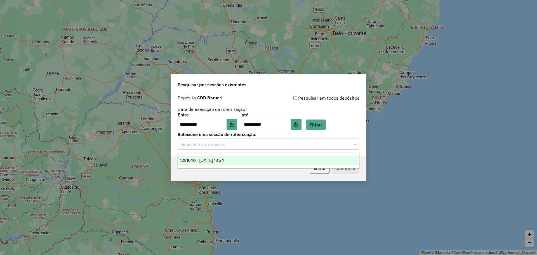
click at [270, 160] on div "1281640 - 24/09/2025 18:24" at bounding box center [268, 161] width 181 height 10
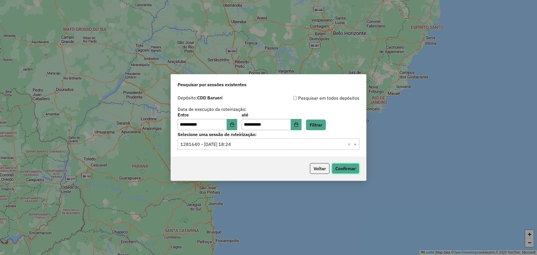
click at [350, 170] on button "Confirmar" at bounding box center [346, 168] width 28 height 11
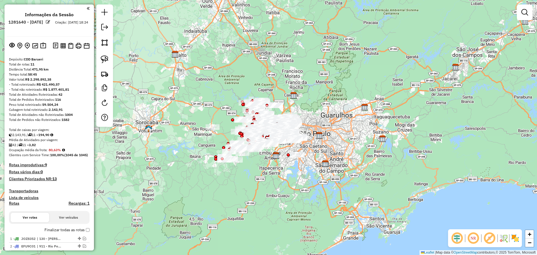
select select "**********"
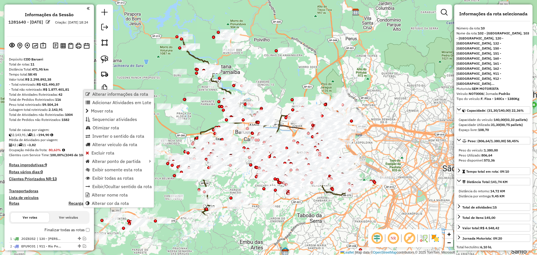
scroll to position [223, 0]
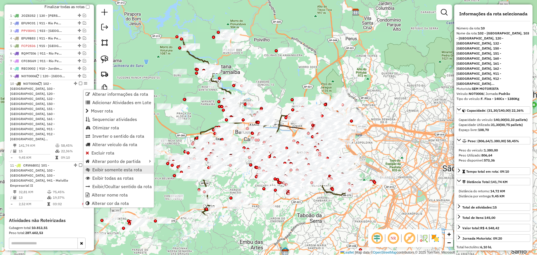
click at [124, 171] on span "Exibir somente esta rota" at bounding box center [117, 169] width 50 height 4
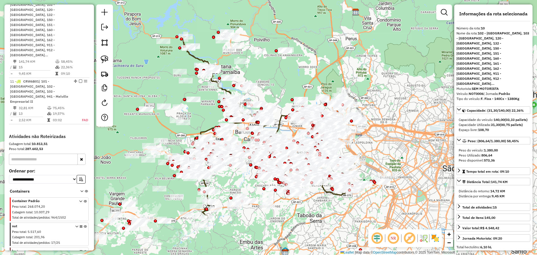
scroll to position [335, 0]
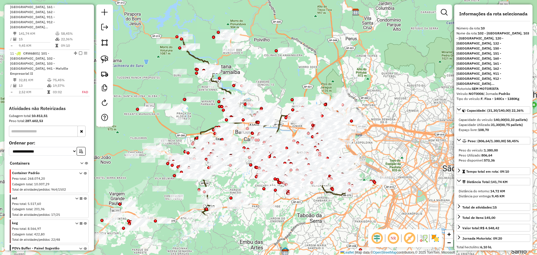
click at [85, 162] on icon at bounding box center [86, 164] width 3 height 5
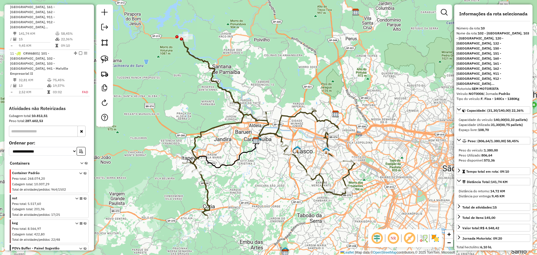
click at [84, 197] on icon at bounding box center [85, 207] width 3 height 21
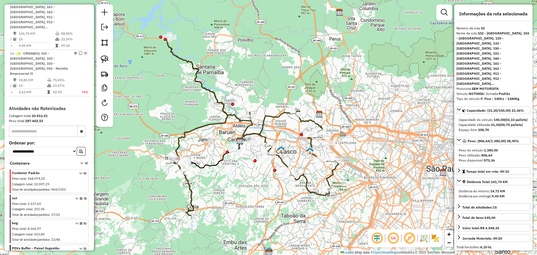
drag, startPoint x: 266, startPoint y: 172, endPoint x: 252, endPoint y: 173, distance: 14.3
click at [252, 173] on div "Janela de atendimento Grade de atendimento Capacidade Transportadoras Veículos …" at bounding box center [268, 127] width 537 height 255
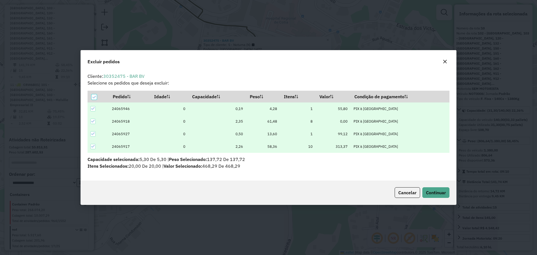
scroll to position [3, 2]
click at [447, 188] on button "Continuar" at bounding box center [436, 192] width 27 height 11
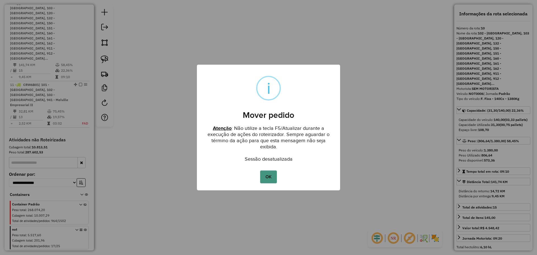
click at [270, 178] on button "OK" at bounding box center [268, 176] width 17 height 13
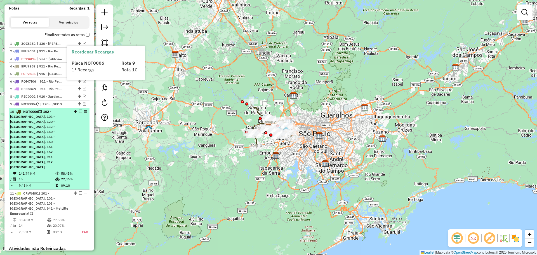
scroll to position [196, 0]
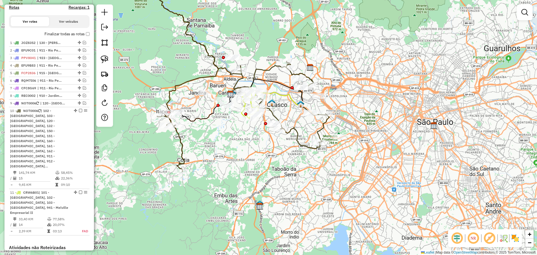
click at [184, 169] on icon at bounding box center [243, 81] width 172 height 182
select select "**********"
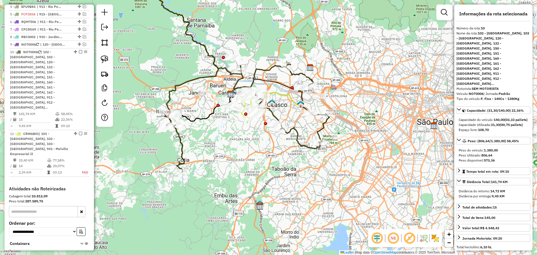
scroll to position [304, 0]
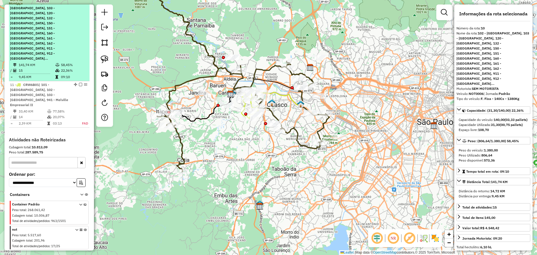
click at [45, 22] on span "| 102 - [GEOGRAPHIC_DATA], 103 - [GEOGRAPHIC_DATA], 120 - [GEOGRAPHIC_DATA], 13…" at bounding box center [32, 31] width 45 height 60
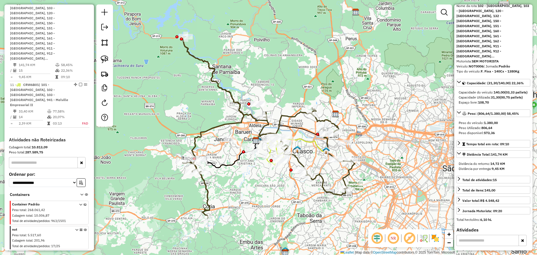
scroll to position [28, 0]
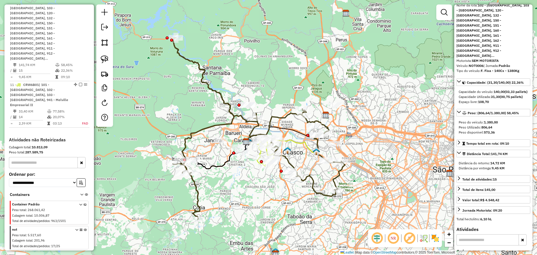
click at [229, 183] on div "Janela de atendimento Grade de atendimento Capacidade Transportadoras Veículos …" at bounding box center [268, 127] width 537 height 255
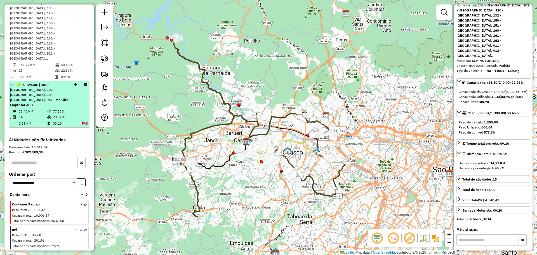
click at [79, 83] on em at bounding box center [80, 84] width 3 height 3
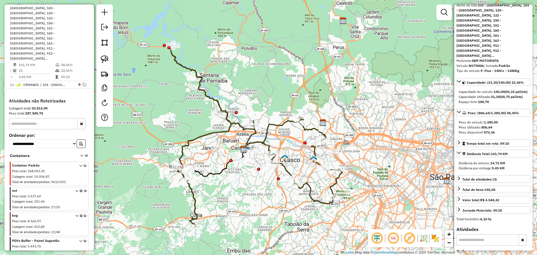
drag, startPoint x: 239, startPoint y: 188, endPoint x: 237, endPoint y: 196, distance: 8.2
click at [237, 196] on div "Janela de atendimento Grade de atendimento Capacidade Transportadoras Veículos …" at bounding box center [268, 127] width 537 height 255
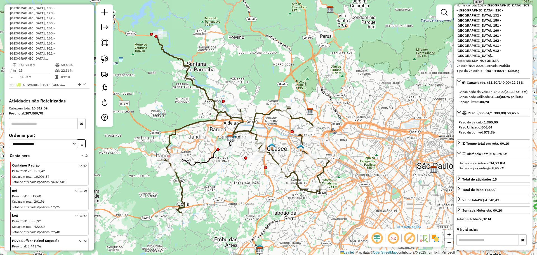
drag, startPoint x: 237, startPoint y: 195, endPoint x: 243, endPoint y: 173, distance: 22.5
click at [243, 173] on div "Janela de atendimento Grade de atendimento Capacidade Transportadoras Veículos …" at bounding box center [268, 127] width 537 height 255
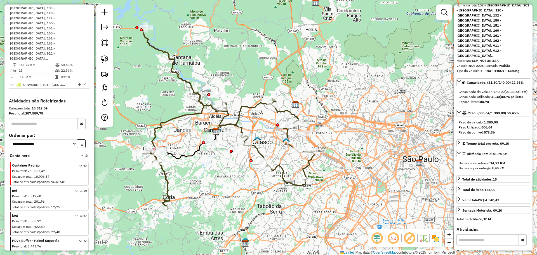
drag, startPoint x: 230, startPoint y: 167, endPoint x: 222, endPoint y: 160, distance: 10.9
click at [222, 160] on div "Janela de atendimento Grade de atendimento Capacidade Transportadoras Veículos …" at bounding box center [268, 127] width 537 height 255
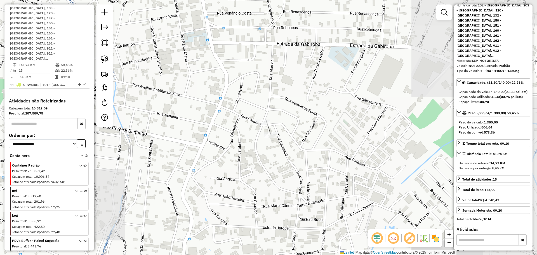
drag, startPoint x: 237, startPoint y: 143, endPoint x: 223, endPoint y: 177, distance: 37.0
click at [237, 144] on div "Janela de atendimento Grade de atendimento Capacidade Transportadoras Veículos …" at bounding box center [268, 127] width 537 height 255
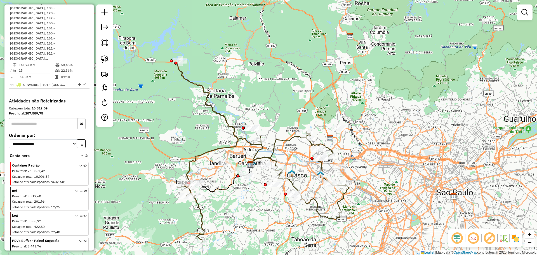
drag, startPoint x: 222, startPoint y: 179, endPoint x: 263, endPoint y: 191, distance: 43.1
click at [263, 191] on div "Janela de atendimento Grade de atendimento Capacidade Transportadoras Veículos …" at bounding box center [268, 127] width 537 height 255
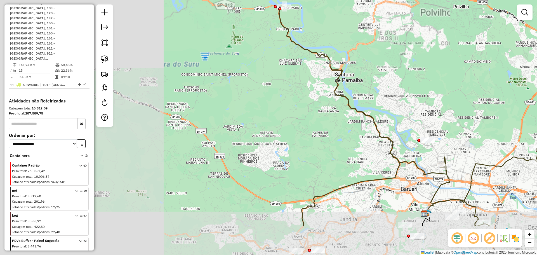
drag, startPoint x: 151, startPoint y: 106, endPoint x: 271, endPoint y: 59, distance: 128.6
click at [267, 51] on div "Janela de atendimento Grade de atendimento Capacidade Transportadoras Veículos …" at bounding box center [268, 127] width 537 height 255
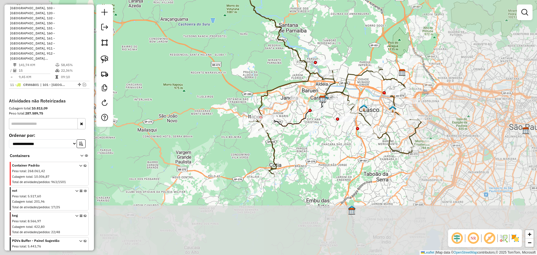
drag, startPoint x: 258, startPoint y: 110, endPoint x: 252, endPoint y: 98, distance: 13.7
click at [252, 98] on div "Janela de atendimento Grade de atendimento Capacidade Transportadoras Veículos …" at bounding box center [268, 127] width 537 height 255
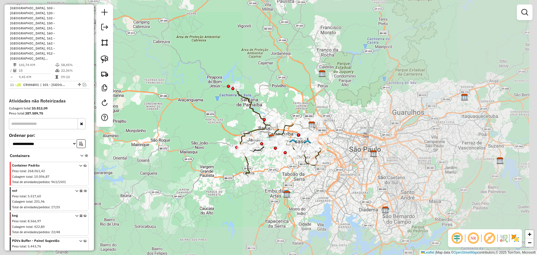
drag, startPoint x: 344, startPoint y: 155, endPoint x: 261, endPoint y: 167, distance: 84.0
click at [261, 167] on div "Janela de atendimento Grade de atendimento Capacidade Transportadoras Veículos …" at bounding box center [268, 127] width 537 height 255
